Goal: Task Accomplishment & Management: Use online tool/utility

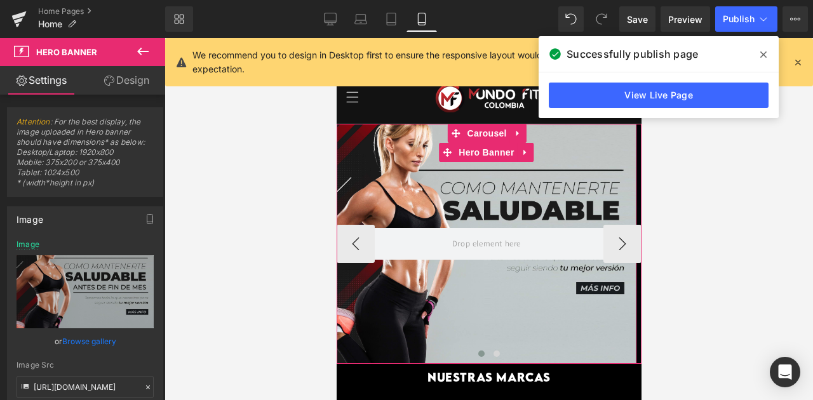
drag, startPoint x: 559, startPoint y: 172, endPoint x: 548, endPoint y: 169, distance: 11.7
click at [559, 172] on div at bounding box center [486, 244] width 300 height 240
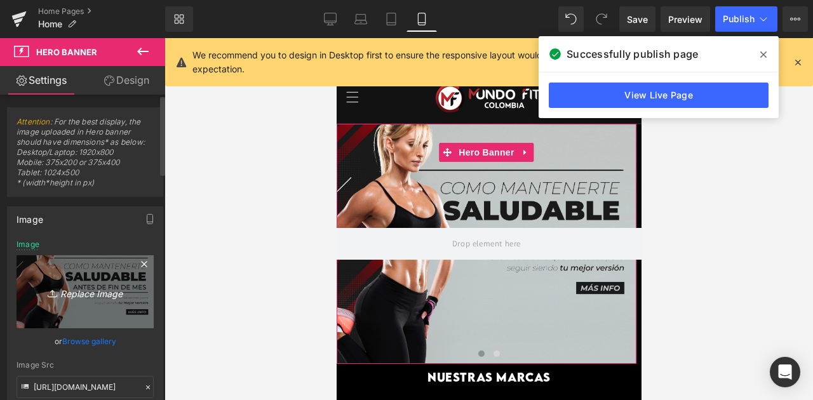
click at [96, 290] on icon "Replace Image" at bounding box center [85, 292] width 102 height 16
type input "C:\fakepath\BANNER saludable-03.jpg"
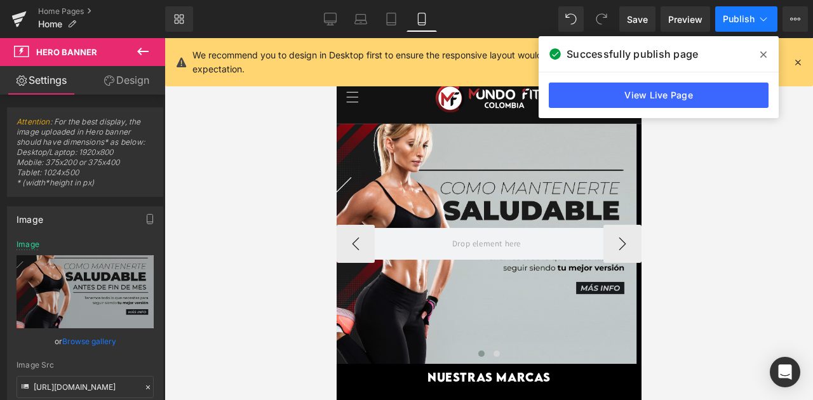
click at [744, 14] on span "Publish" at bounding box center [739, 19] width 32 height 10
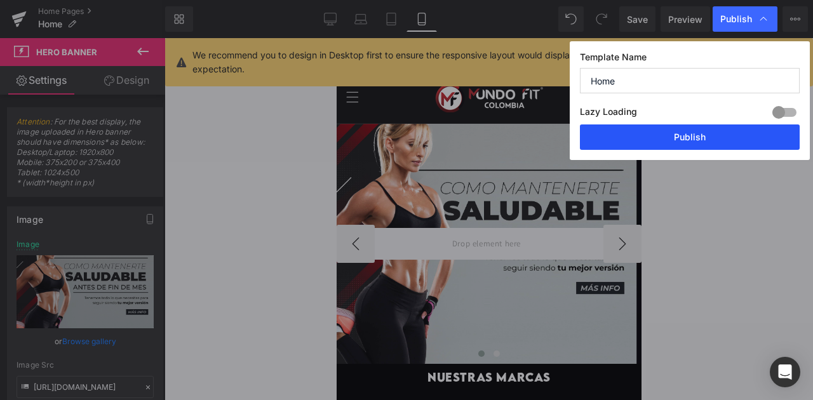
click at [686, 140] on button "Publish" at bounding box center [690, 137] width 220 height 25
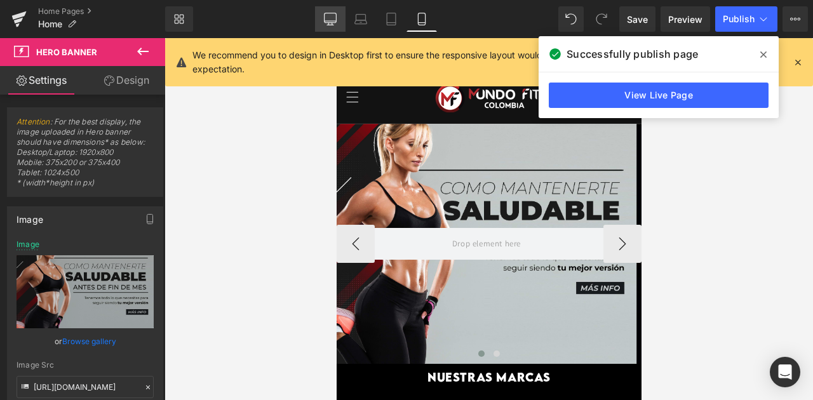
drag, startPoint x: 333, startPoint y: 17, endPoint x: 316, endPoint y: 117, distance: 101.7
click at [333, 17] on icon at bounding box center [330, 19] width 13 height 13
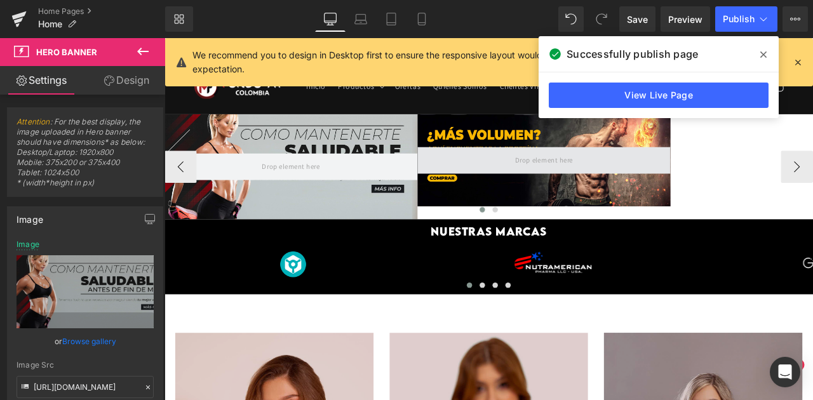
type input "[URL][DOMAIN_NAME]"
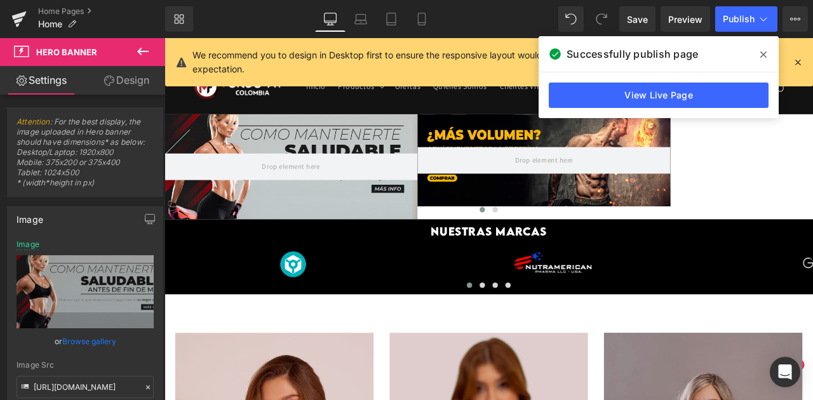
scroll to position [13, 0]
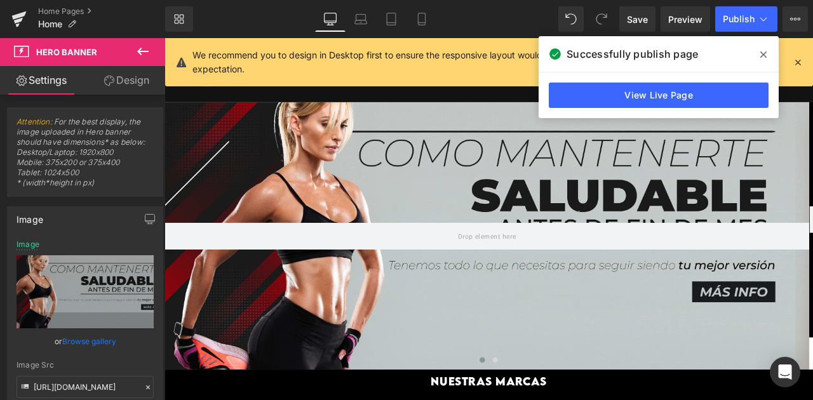
click at [445, 205] on div at bounding box center [547, 272] width 764 height 317
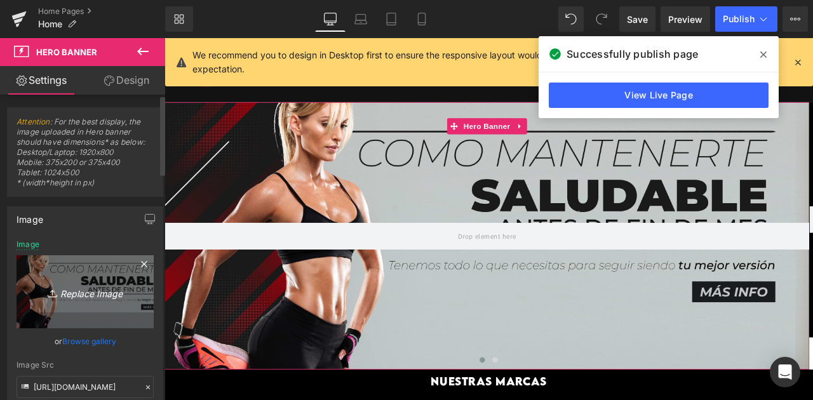
click at [70, 287] on icon "Replace Image" at bounding box center [85, 292] width 102 height 16
type input "C:\fakepath\BANNER saludable-01.jpg"
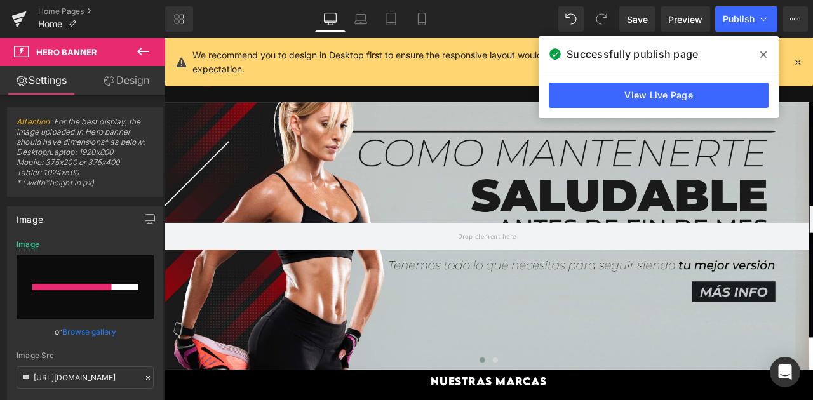
click at [766, 52] on icon at bounding box center [763, 54] width 6 height 6
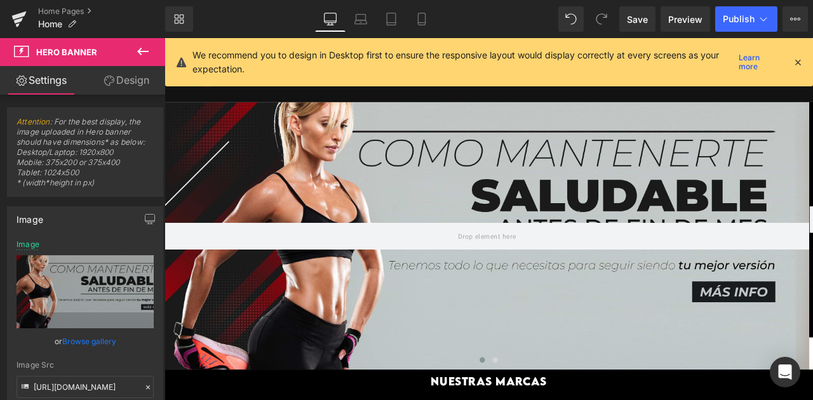
type input "[URL][DOMAIN_NAME]"
click at [795, 65] on icon at bounding box center [797, 62] width 11 height 11
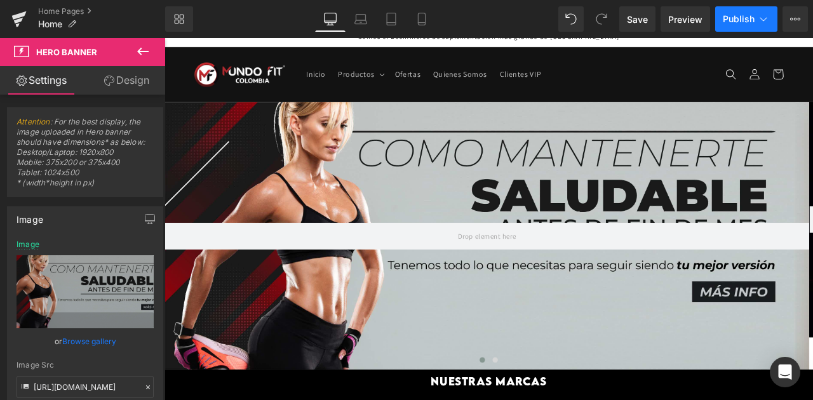
click at [727, 20] on span "Publish" at bounding box center [739, 19] width 32 height 10
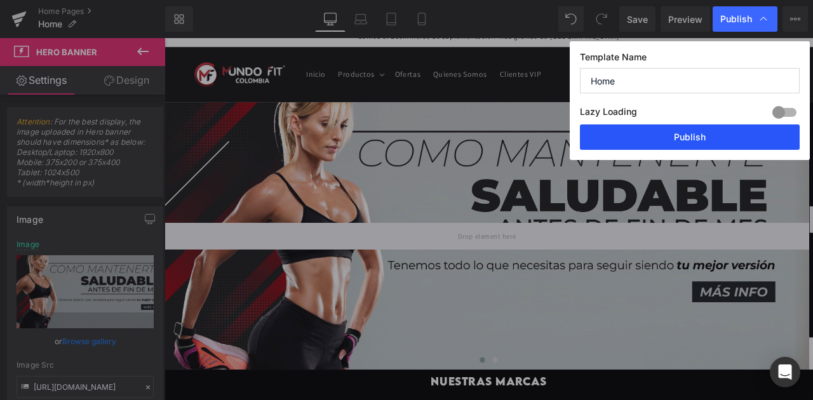
click at [718, 135] on button "Publish" at bounding box center [690, 137] width 220 height 25
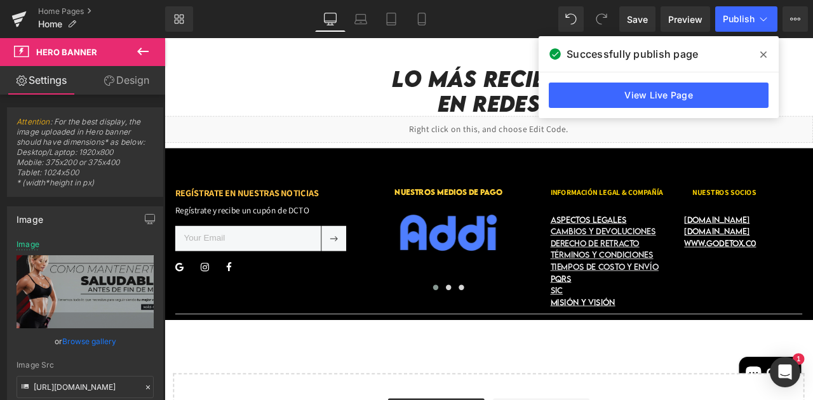
scroll to position [2809, 0]
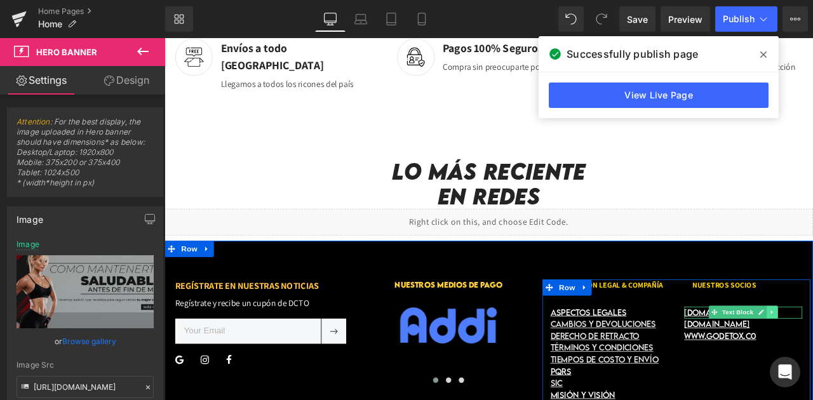
click at [783, 357] on font "[DOMAIN_NAME]" at bounding box center [820, 362] width 78 height 11
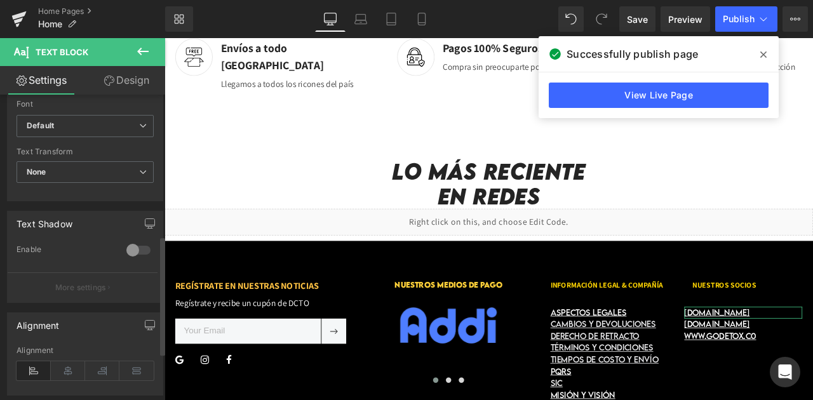
scroll to position [321, 0]
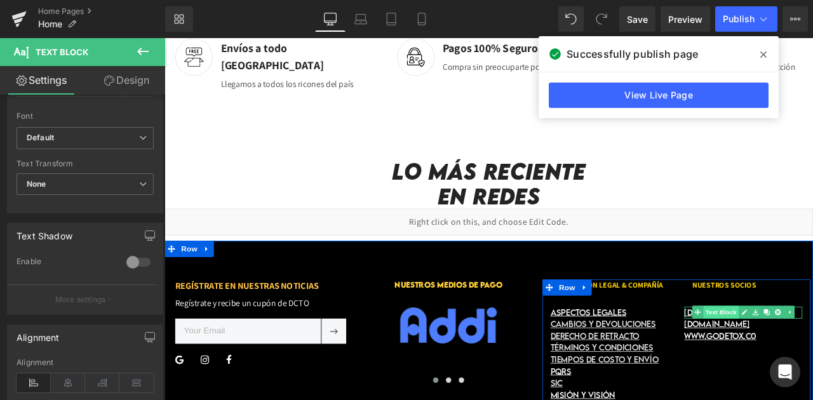
click at [813, 355] on span "Text Block" at bounding box center [824, 362] width 42 height 15
click at [799, 357] on font "[DOMAIN_NAME]" at bounding box center [820, 362] width 78 height 11
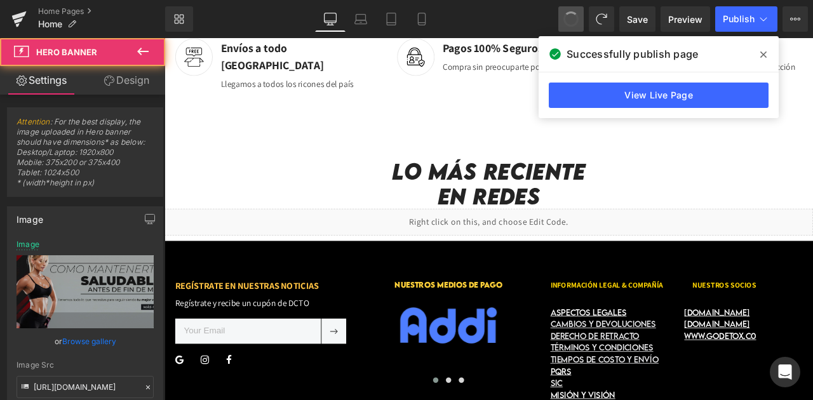
type input "[URL][DOMAIN_NAME]"
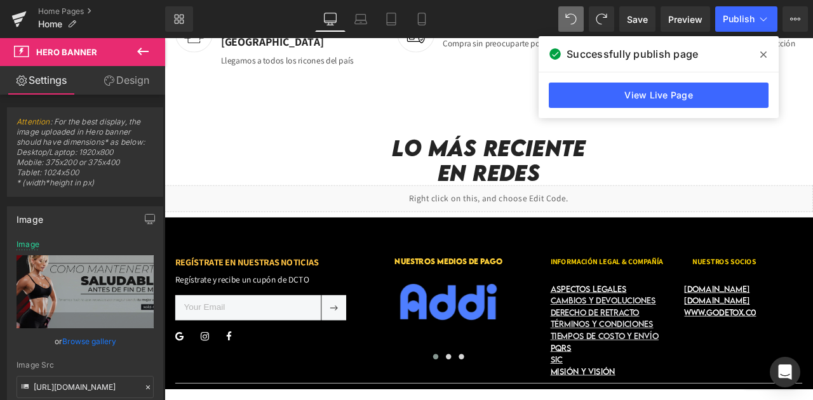
scroll to position [2836, 0]
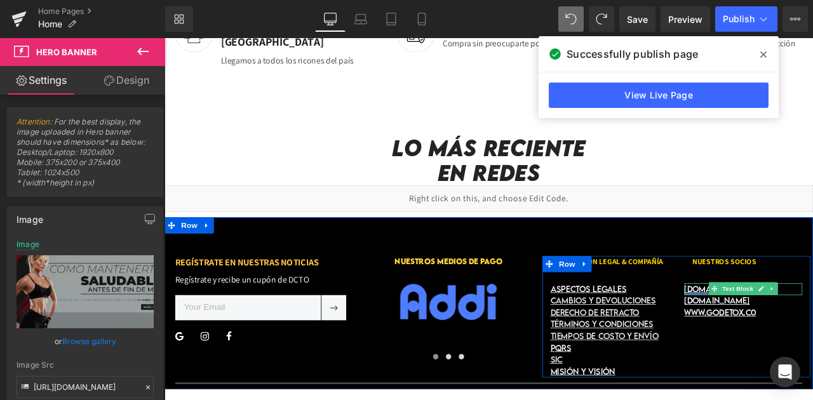
click at [783, 330] on font "[DOMAIN_NAME]" at bounding box center [820, 335] width 78 height 11
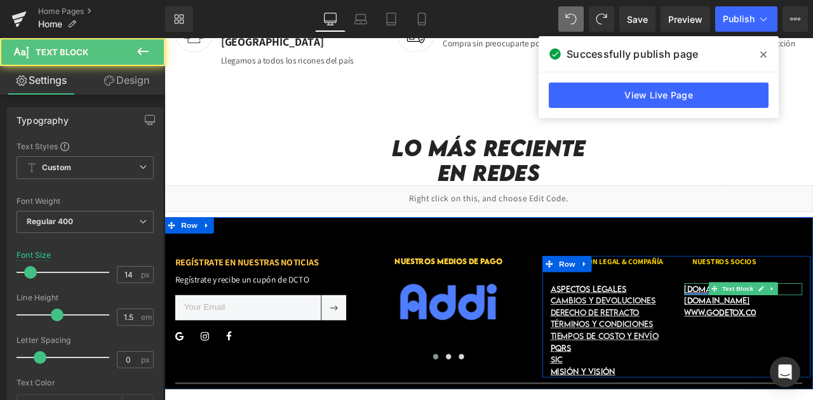
click at [785, 330] on font "[DOMAIN_NAME]" at bounding box center [820, 335] width 78 height 11
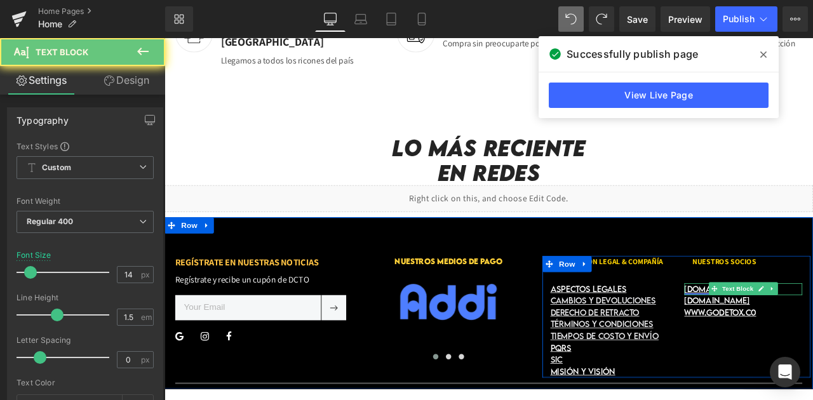
click at [785, 330] on font "[DOMAIN_NAME]" at bounding box center [820, 335] width 78 height 11
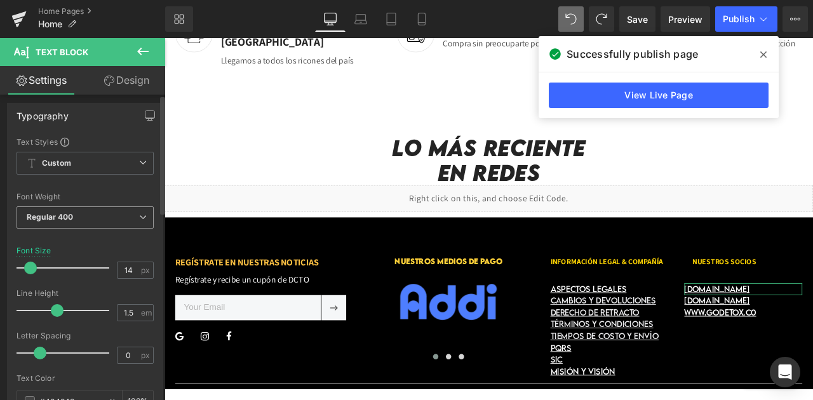
scroll to position [0, 0]
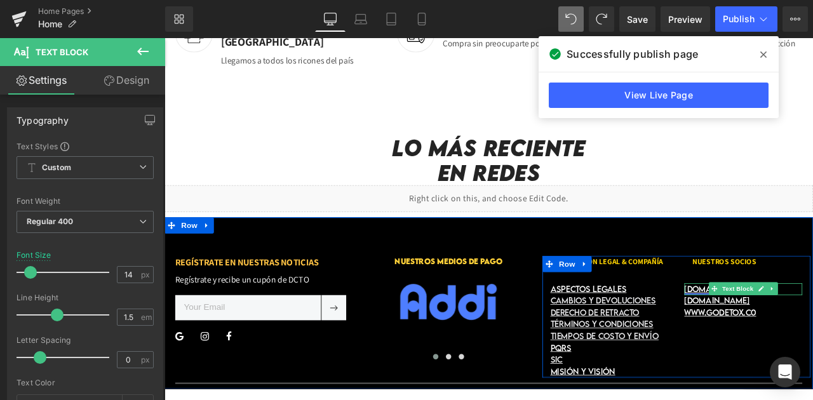
click at [799, 330] on font "[DOMAIN_NAME]" at bounding box center [820, 335] width 78 height 11
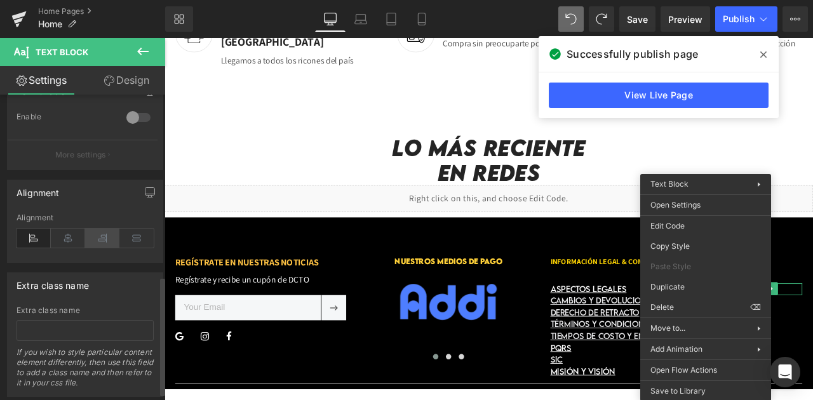
scroll to position [490, 0]
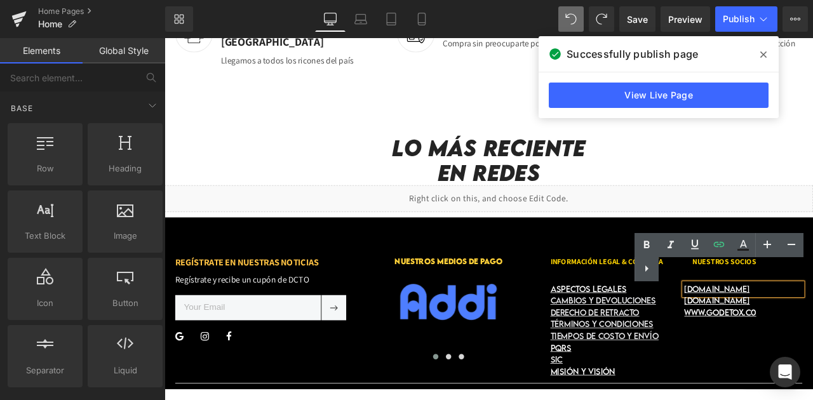
click at [743, 268] on div "Text Color Highlight Color #333333" at bounding box center [724, 257] width 179 height 48
click at [707, 272] on div "Text Color Highlight Color #333333" at bounding box center [724, 257] width 179 height 48
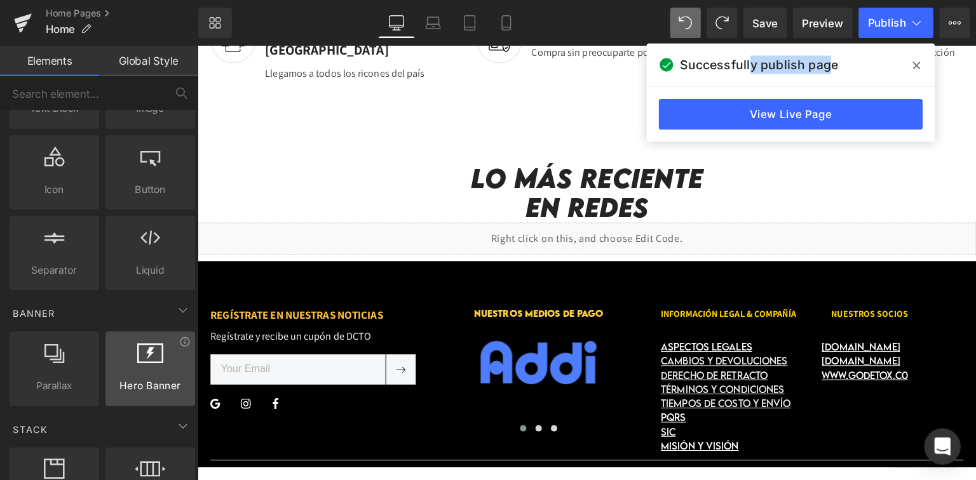
scroll to position [212, 0]
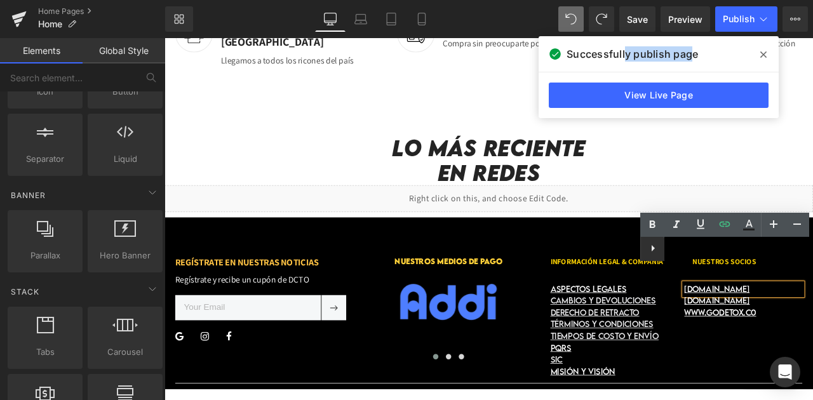
click at [660, 253] on icon at bounding box center [652, 248] width 15 height 15
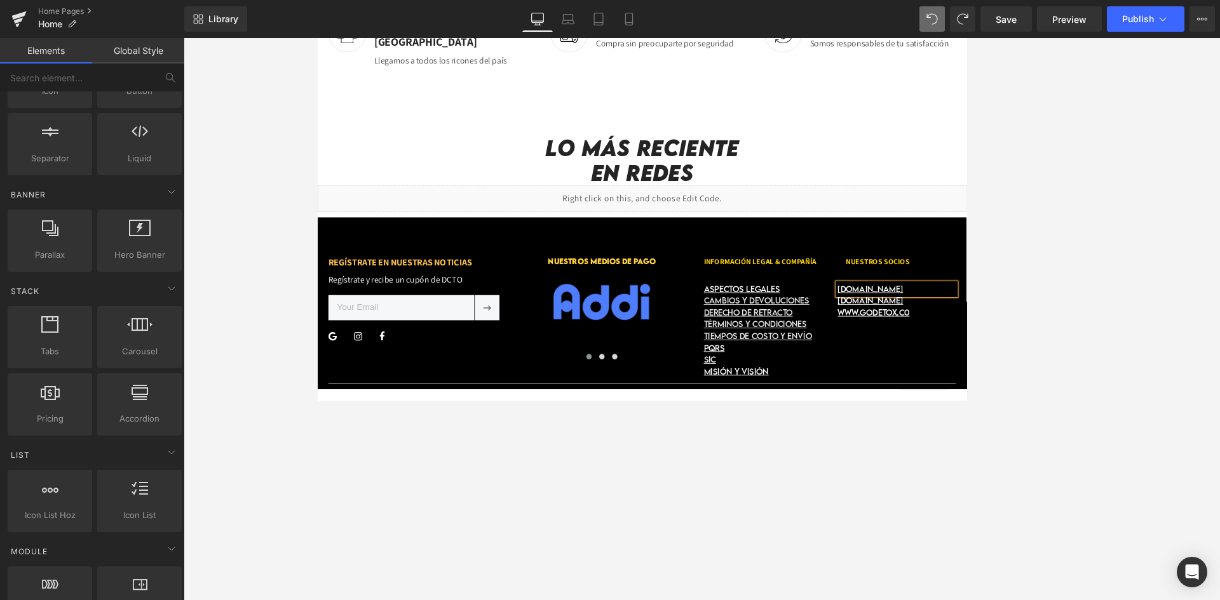
scroll to position [2835, 0]
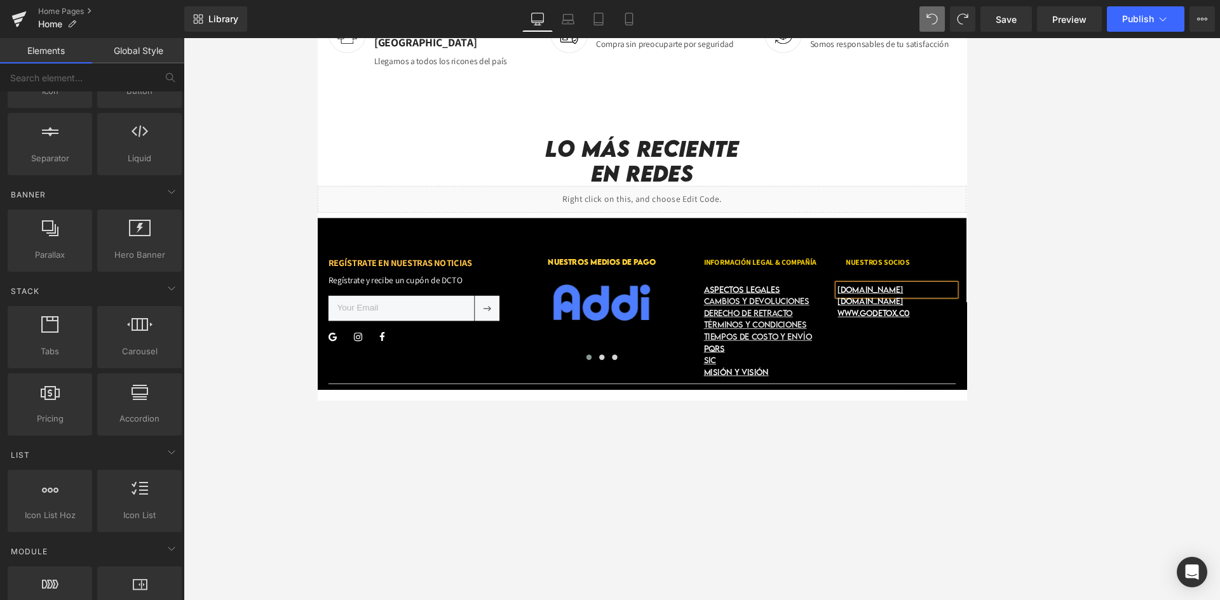
click at [813, 330] on div "[DOMAIN_NAME]" at bounding box center [1003, 337] width 140 height 14
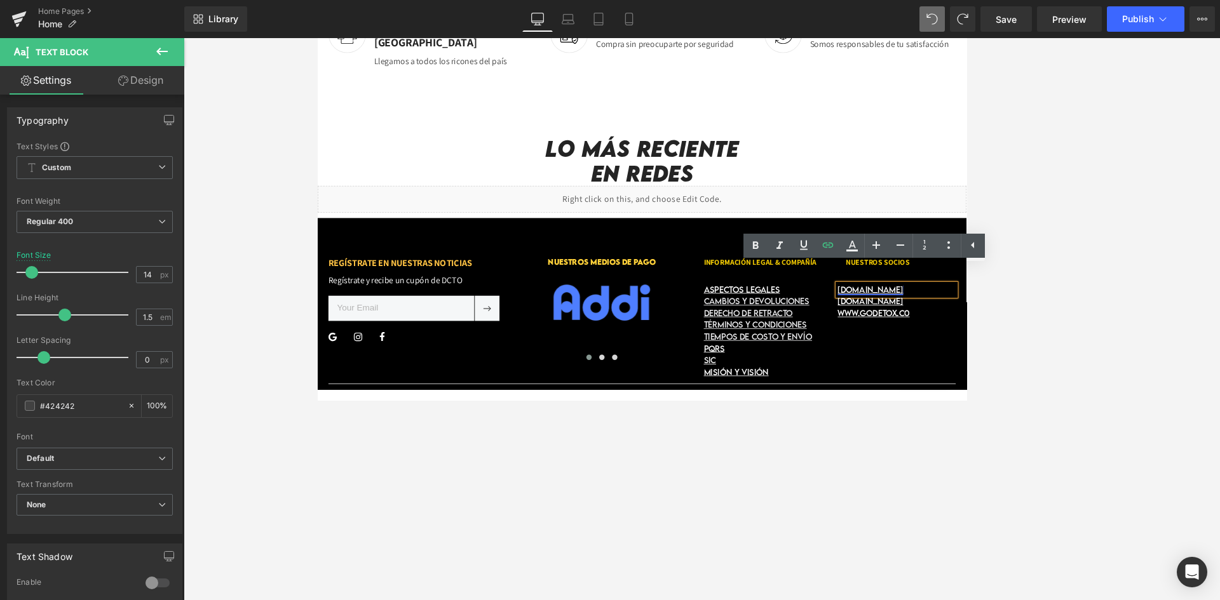
drag, startPoint x: 1046, startPoint y: 315, endPoint x: 931, endPoint y: 321, distance: 114.5
click at [813, 330] on div "[DOMAIN_NAME]" at bounding box center [1003, 337] width 140 height 14
paste div
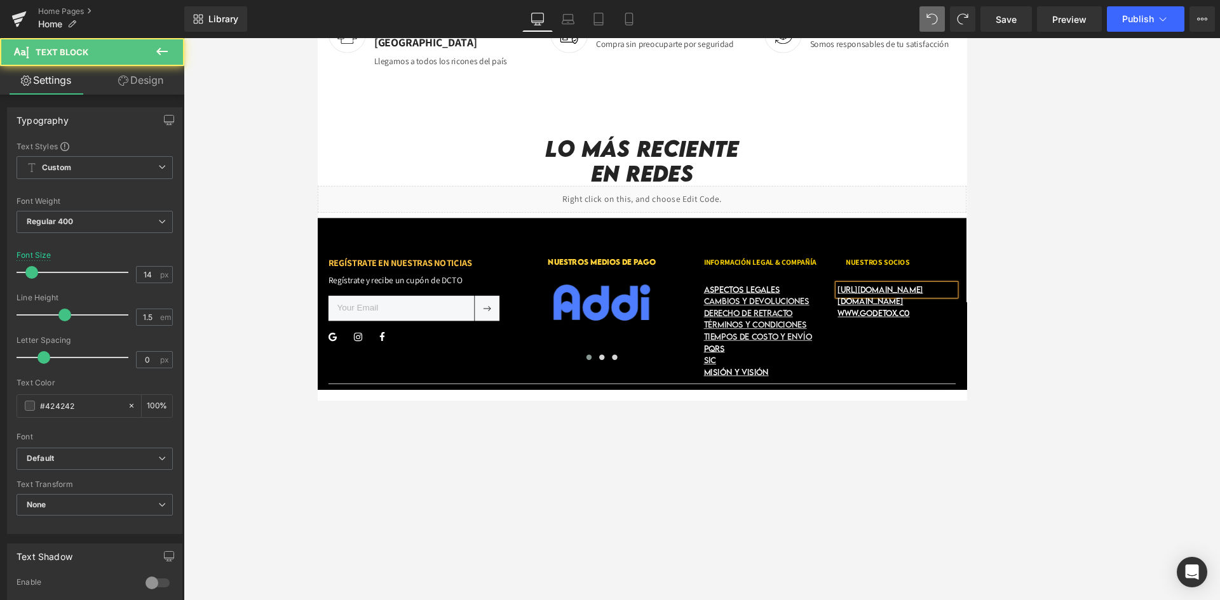
click at [813, 330] on div "[URL][DOMAIN_NAME]" at bounding box center [1003, 337] width 140 height 14
click at [813, 330] on font "[URL][DOMAIN_NAME]" at bounding box center [983, 335] width 101 height 11
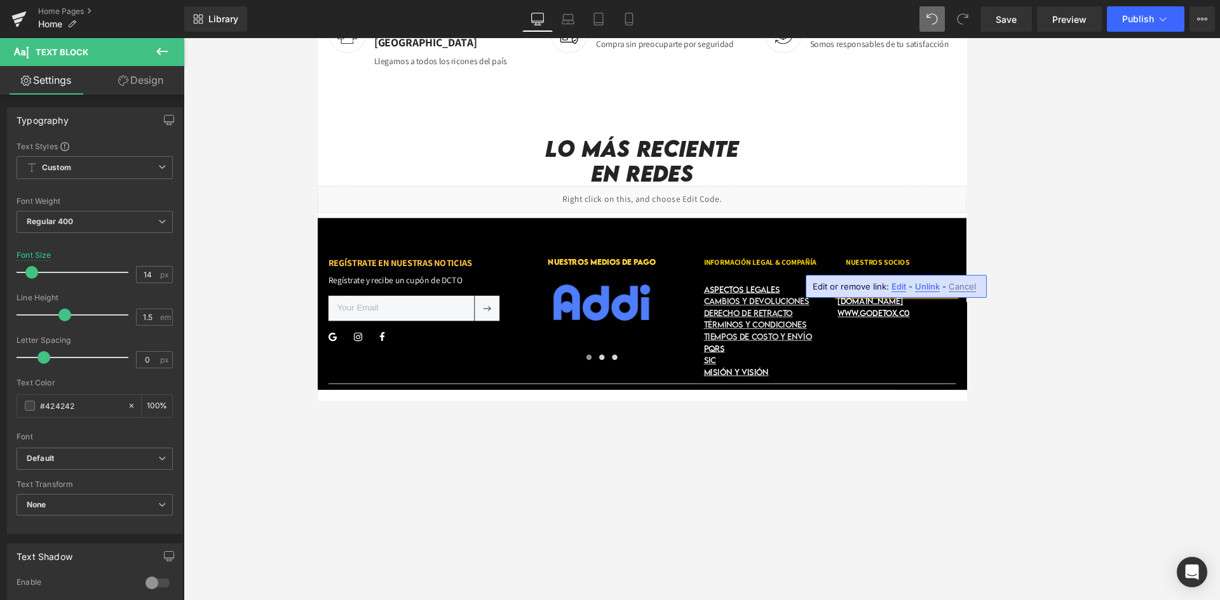
click at [813, 290] on span "Edit" at bounding box center [898, 286] width 15 height 11
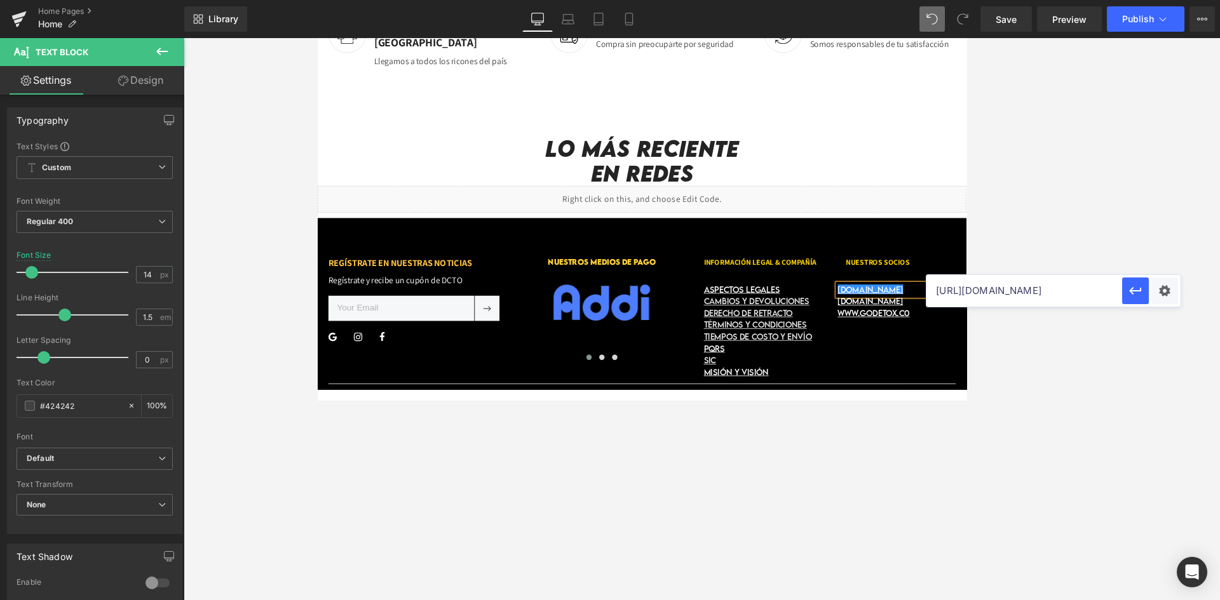
click at [813, 290] on input "[URL][DOMAIN_NAME]" at bounding box center [1024, 291] width 196 height 32
paste input "[DOMAIN_NAME]"
type input "[URL][DOMAIN_NAME]"
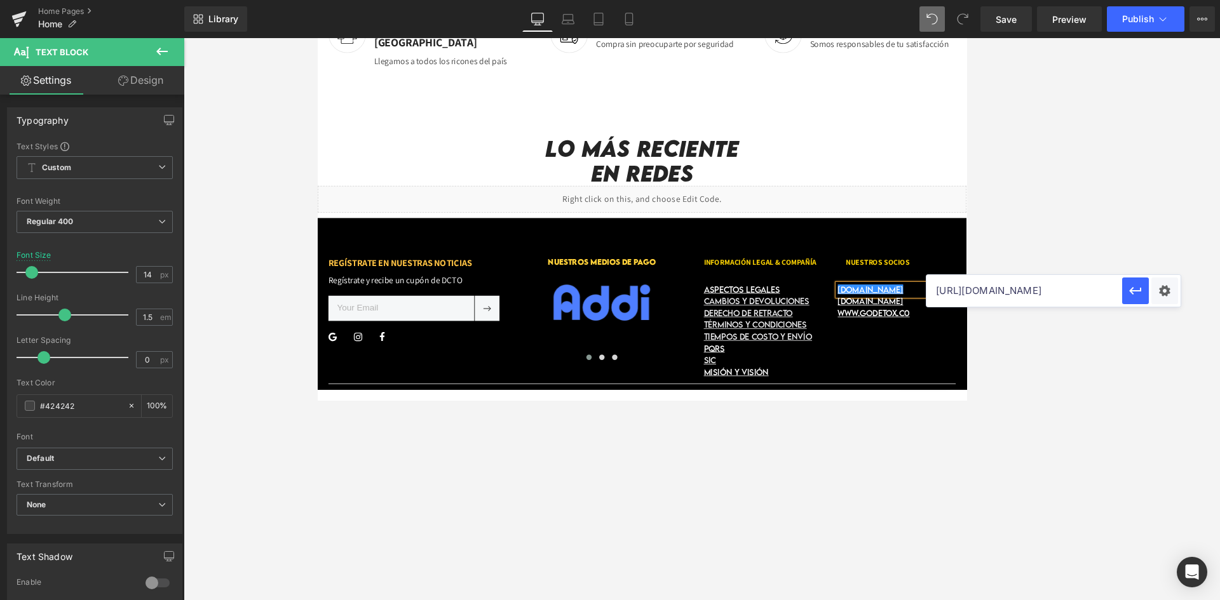
click at [813, 292] on icon "button" at bounding box center [1135, 290] width 15 height 15
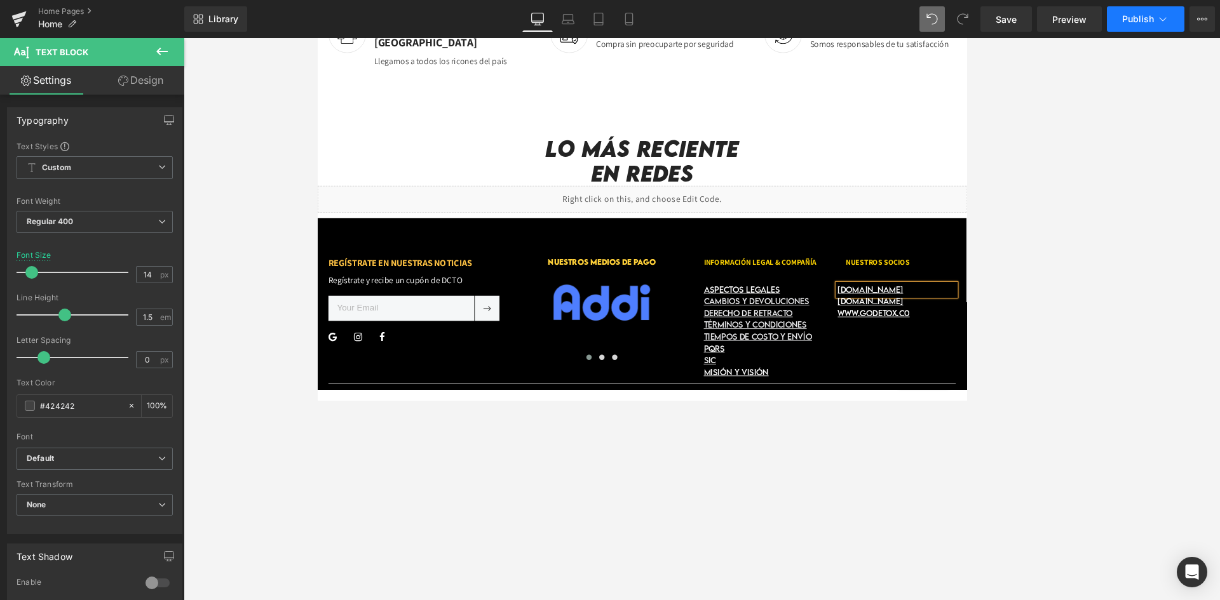
click at [813, 25] on button "Publish" at bounding box center [1146, 18] width 78 height 25
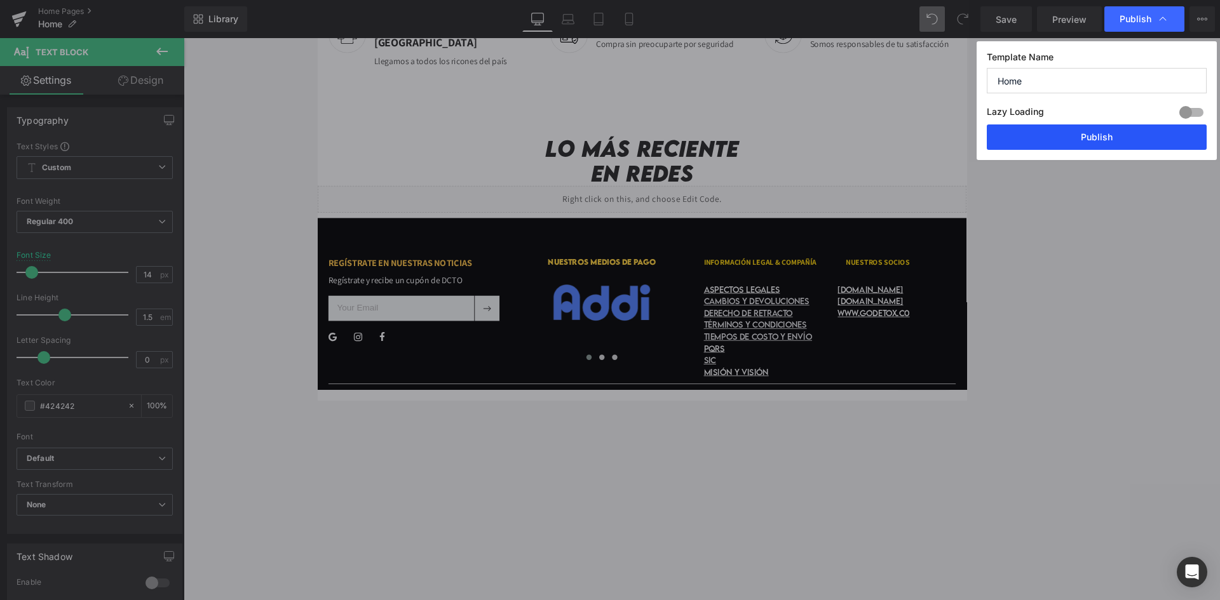
click at [813, 139] on button "Publish" at bounding box center [1097, 137] width 220 height 25
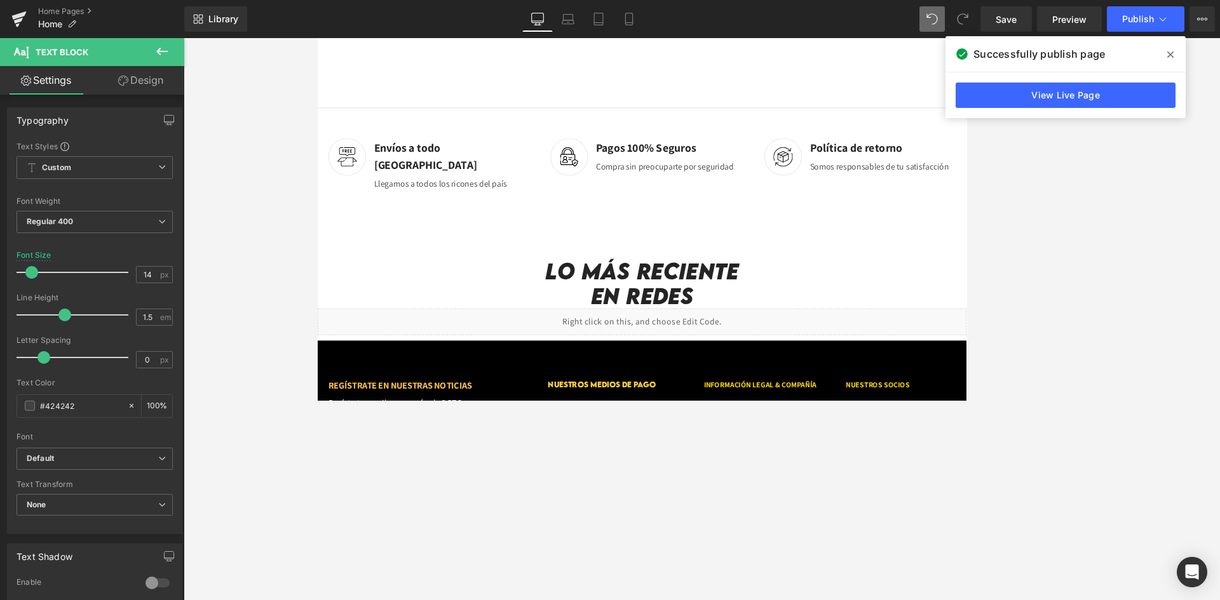
scroll to position [2581, 0]
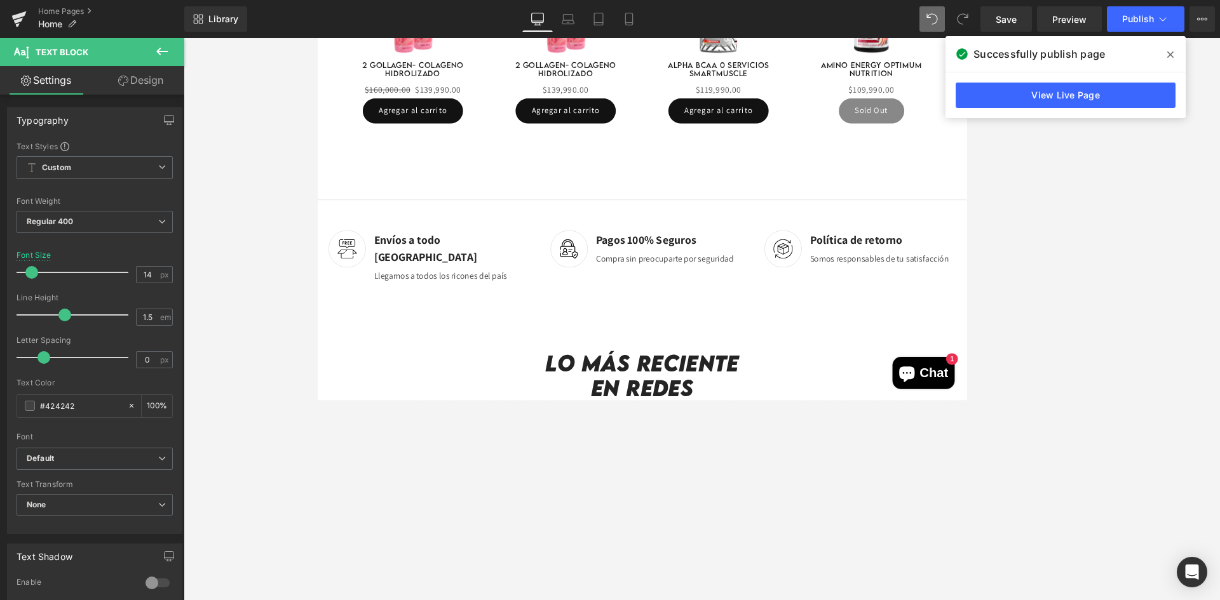
click at [813, 56] on span at bounding box center [1170, 54] width 20 height 20
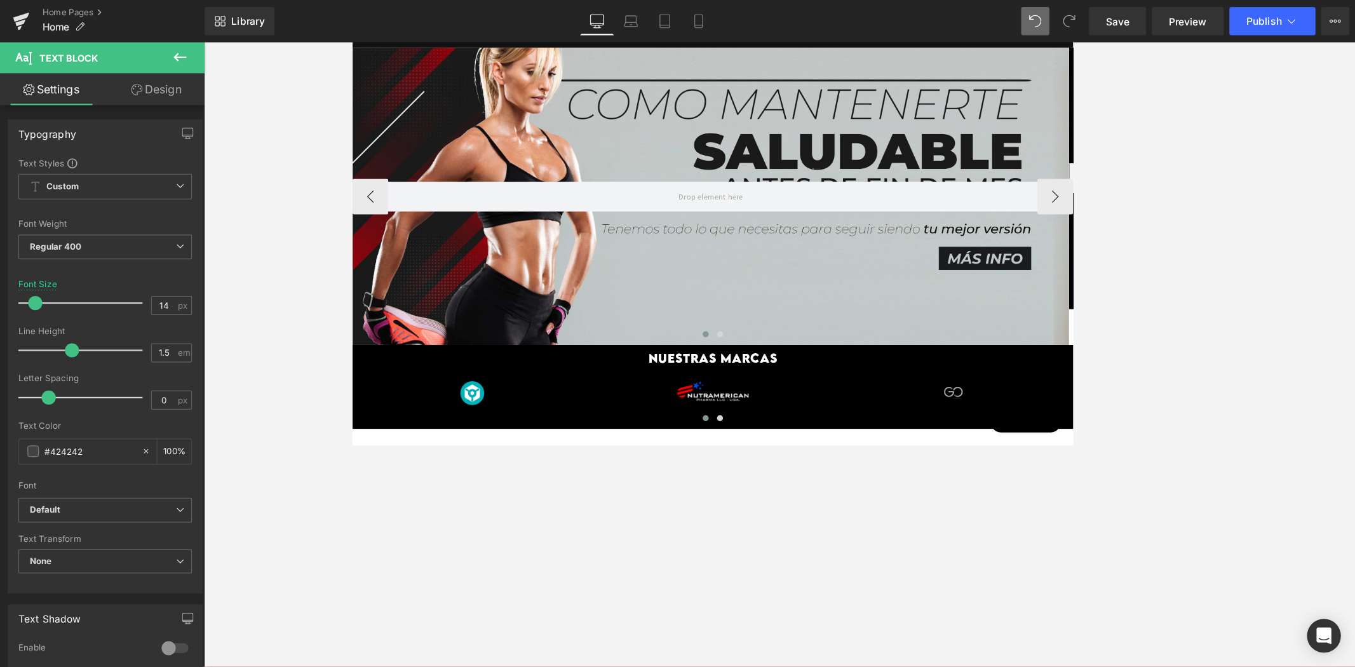
scroll to position [0, 0]
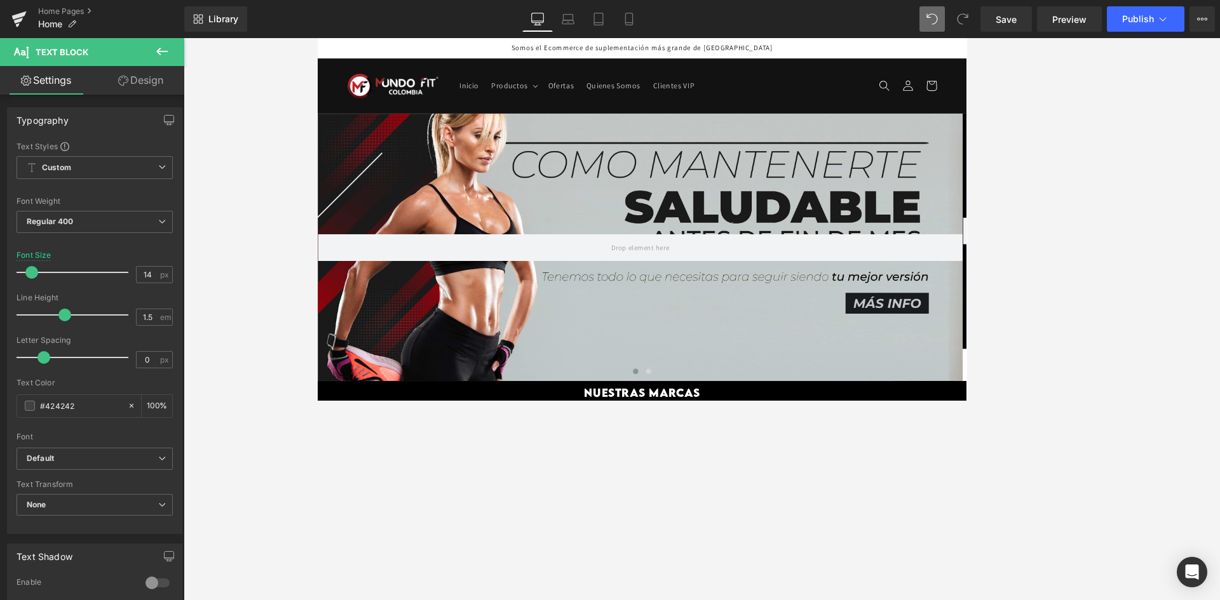
click at [813, 215] on div at bounding box center [702, 319] width 1036 height 562
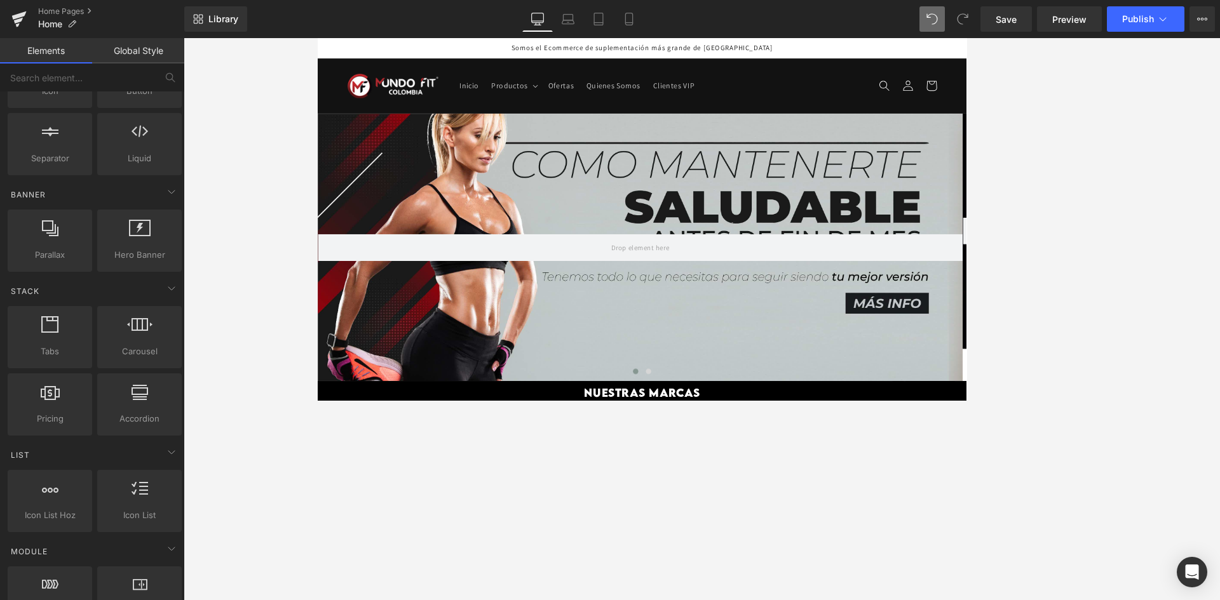
click at [813, 220] on div at bounding box center [702, 319] width 1036 height 562
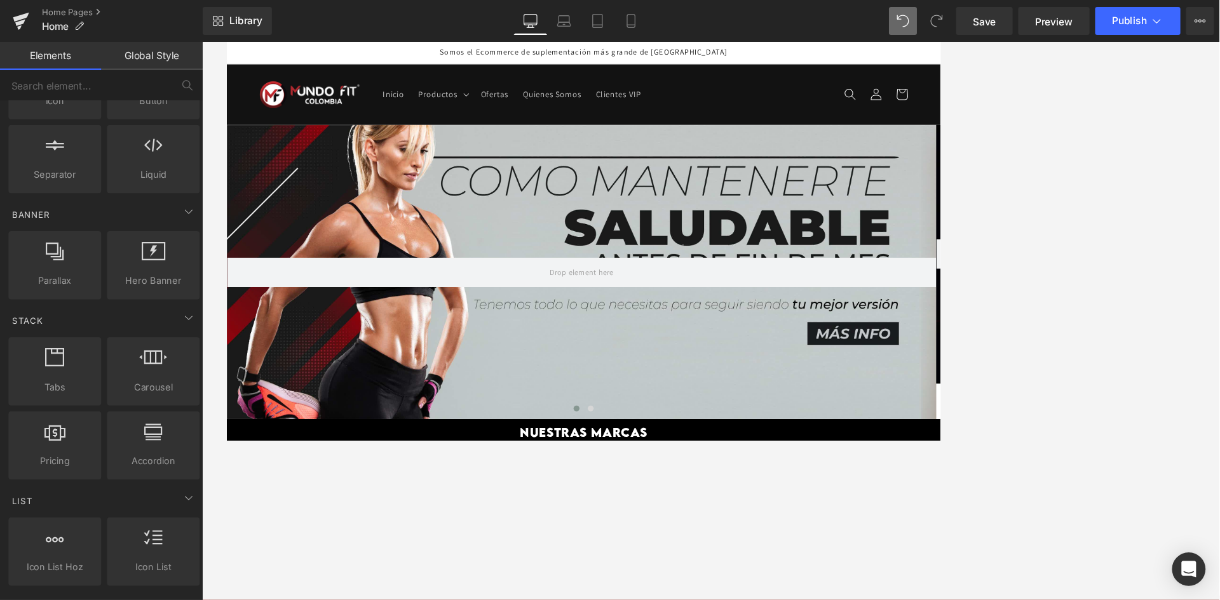
scroll to position [212, 0]
